Goal: Task Accomplishment & Management: Manage account settings

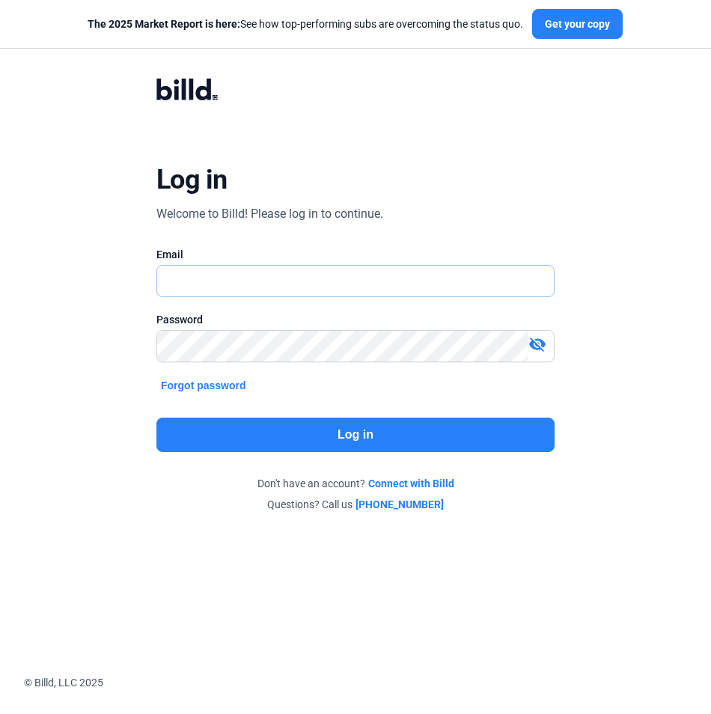
type input "[EMAIL_ADDRESS][DOMAIN_NAME]"
click at [325, 434] on button "Log in" at bounding box center [355, 434] width 398 height 34
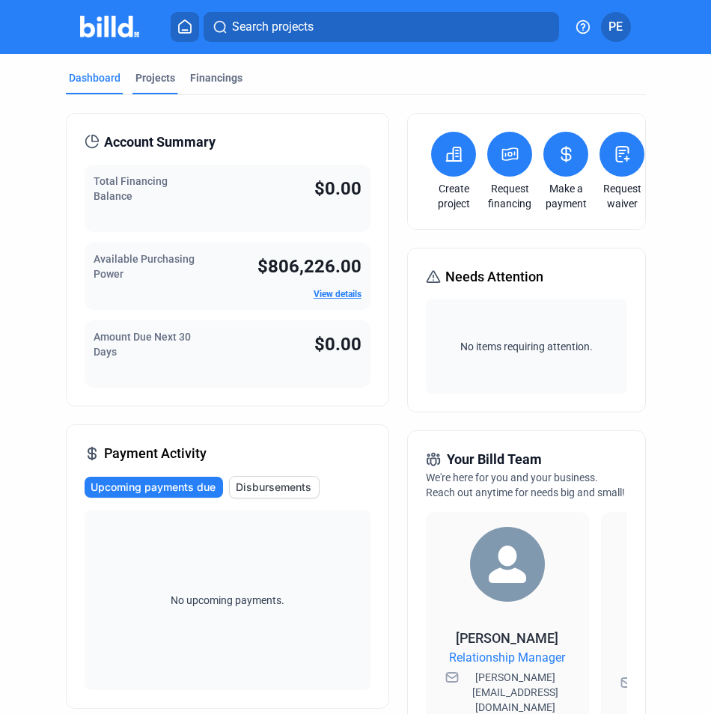
click at [153, 77] on div "Projects" at bounding box center [155, 77] width 40 height 15
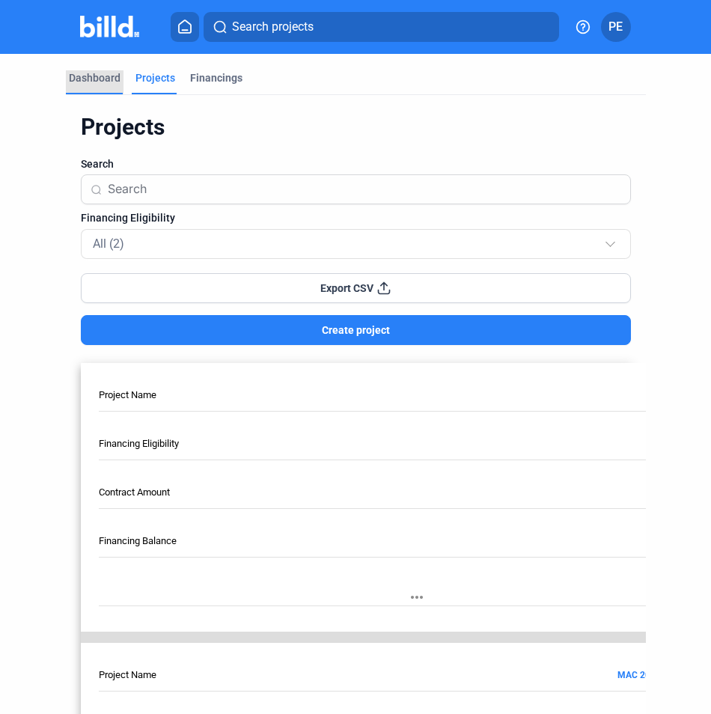
click at [95, 83] on div "Dashboard" at bounding box center [95, 77] width 52 height 15
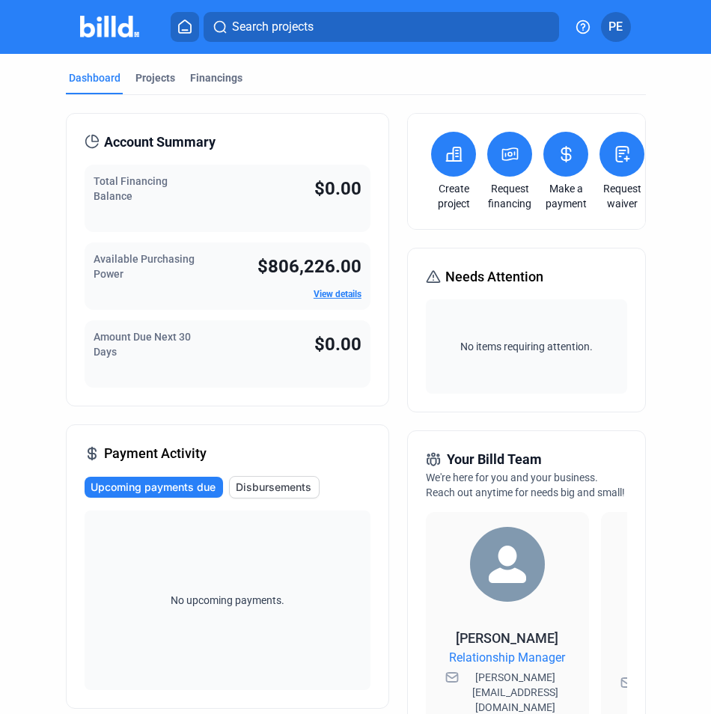
click at [624, 29] on button "PE" at bounding box center [616, 27] width 30 height 30
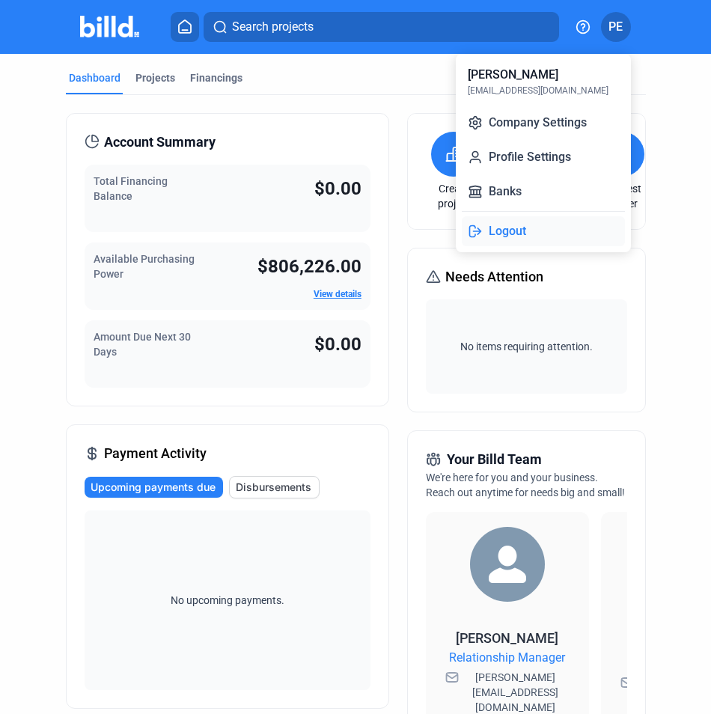
click at [509, 228] on button "Logout" at bounding box center [543, 231] width 163 height 30
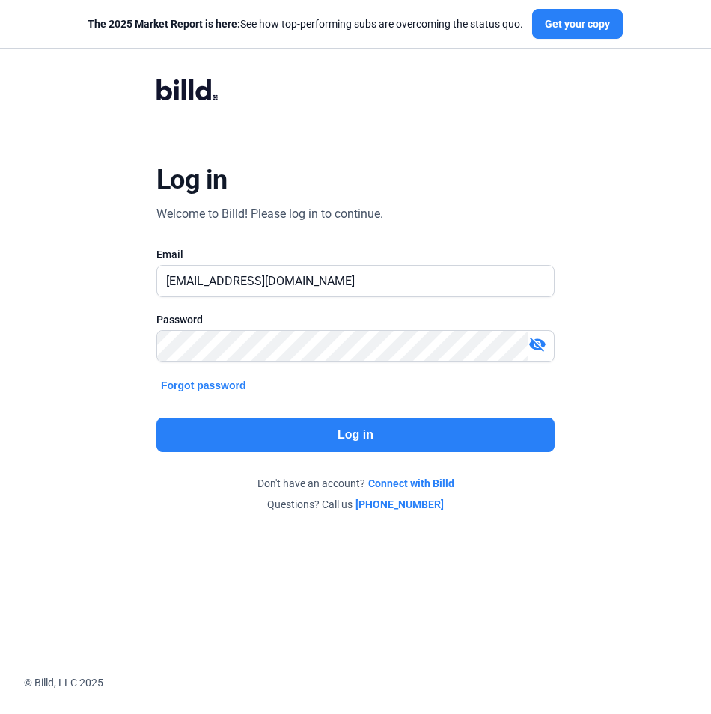
click at [679, 28] on div "The 2025 Market Report is here: See how top-performing subs are overcoming the …" at bounding box center [379, 24] width 759 height 49
